Goal: Task Accomplishment & Management: Manage account settings

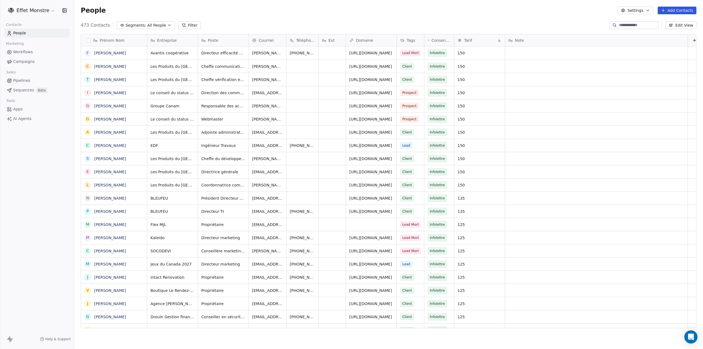
scroll to position [303, 625]
click at [130, 27] on span "Segments:" at bounding box center [136, 26] width 21 height 6
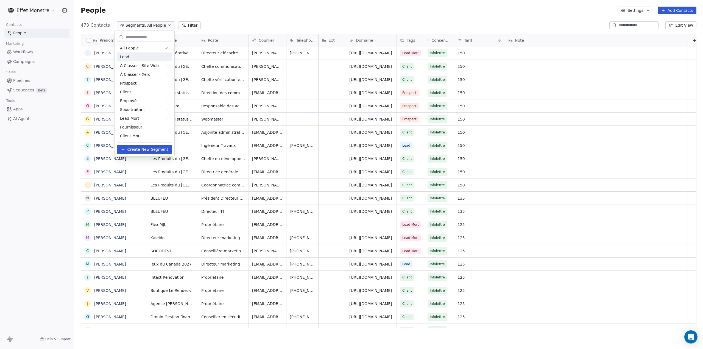
click at [139, 55] on div "Lead" at bounding box center [145, 56] width 56 height 9
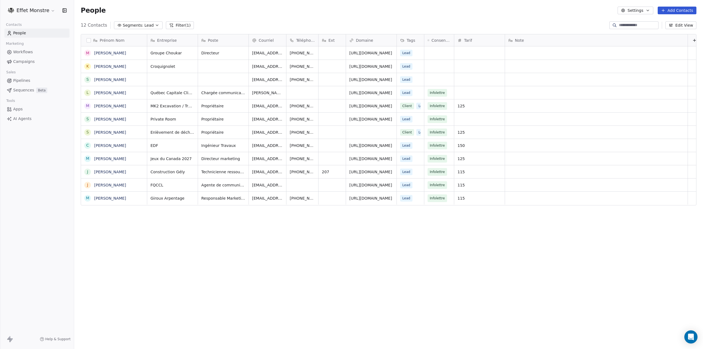
click at [163, 262] on div "Prénom Nom M [PERSON_NAME] K [PERSON_NAME] S [PERSON_NAME] L [PERSON_NAME] M [P…" at bounding box center [388, 183] width 629 height 307
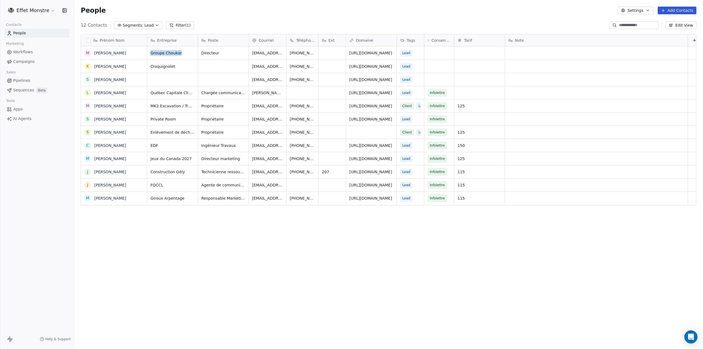
click at [137, 24] on span "Segments:" at bounding box center [133, 26] width 21 height 6
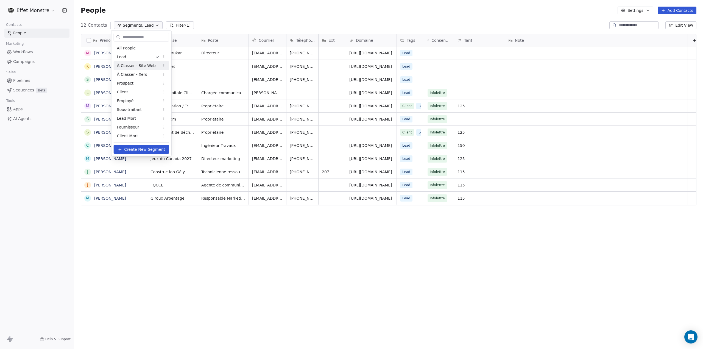
click at [145, 67] on span "À Classer - Site Web" at bounding box center [136, 66] width 39 height 6
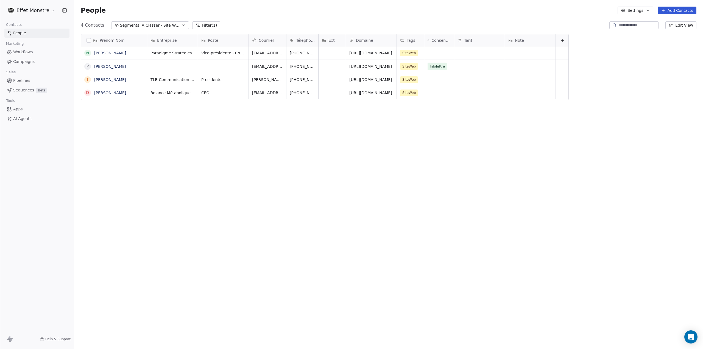
click at [190, 167] on div "Prénom Nom N [PERSON_NAME] P [PERSON_NAME] T [PERSON_NAME] D [PERSON_NAME] Entr…" at bounding box center [388, 183] width 629 height 307
click at [190, 169] on div "Prénom Nom N [PERSON_NAME] P [PERSON_NAME] T [PERSON_NAME] D [PERSON_NAME] Entr…" at bounding box center [388, 183] width 629 height 307
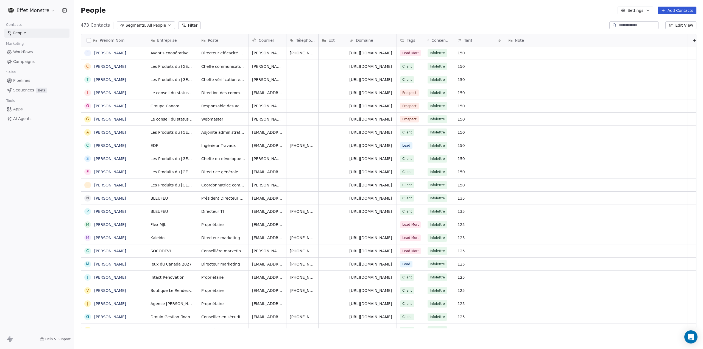
scroll to position [303, 625]
click at [159, 28] on span "All People" at bounding box center [156, 26] width 19 height 6
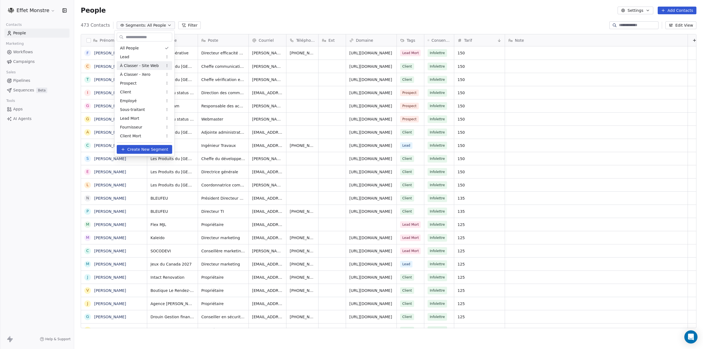
click at [146, 68] on span "À Classer - Site Web" at bounding box center [139, 66] width 39 height 6
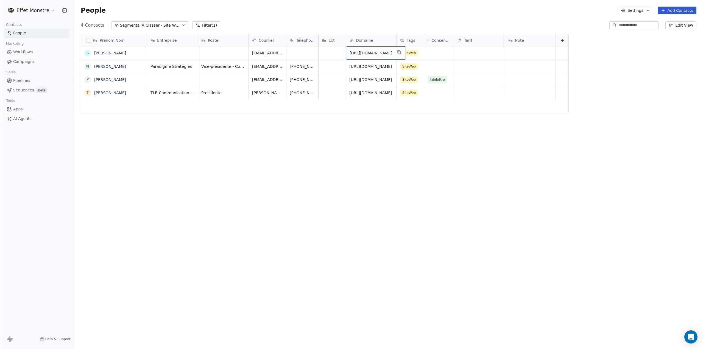
click at [386, 50] on div "https://gmail.com" at bounding box center [376, 52] width 60 height 13
drag, startPoint x: 368, startPoint y: 46, endPoint x: 248, endPoint y: 34, distance: 121.0
click at [259, 33] on html "**********" at bounding box center [351, 174] width 703 height 349
type input "*"
click at [365, 219] on html "Effet Monstre Contacts People Marketing Workflows Campaigns Sales Pipelines Seq…" at bounding box center [351, 174] width 703 height 349
